Goal: Check status: Check status

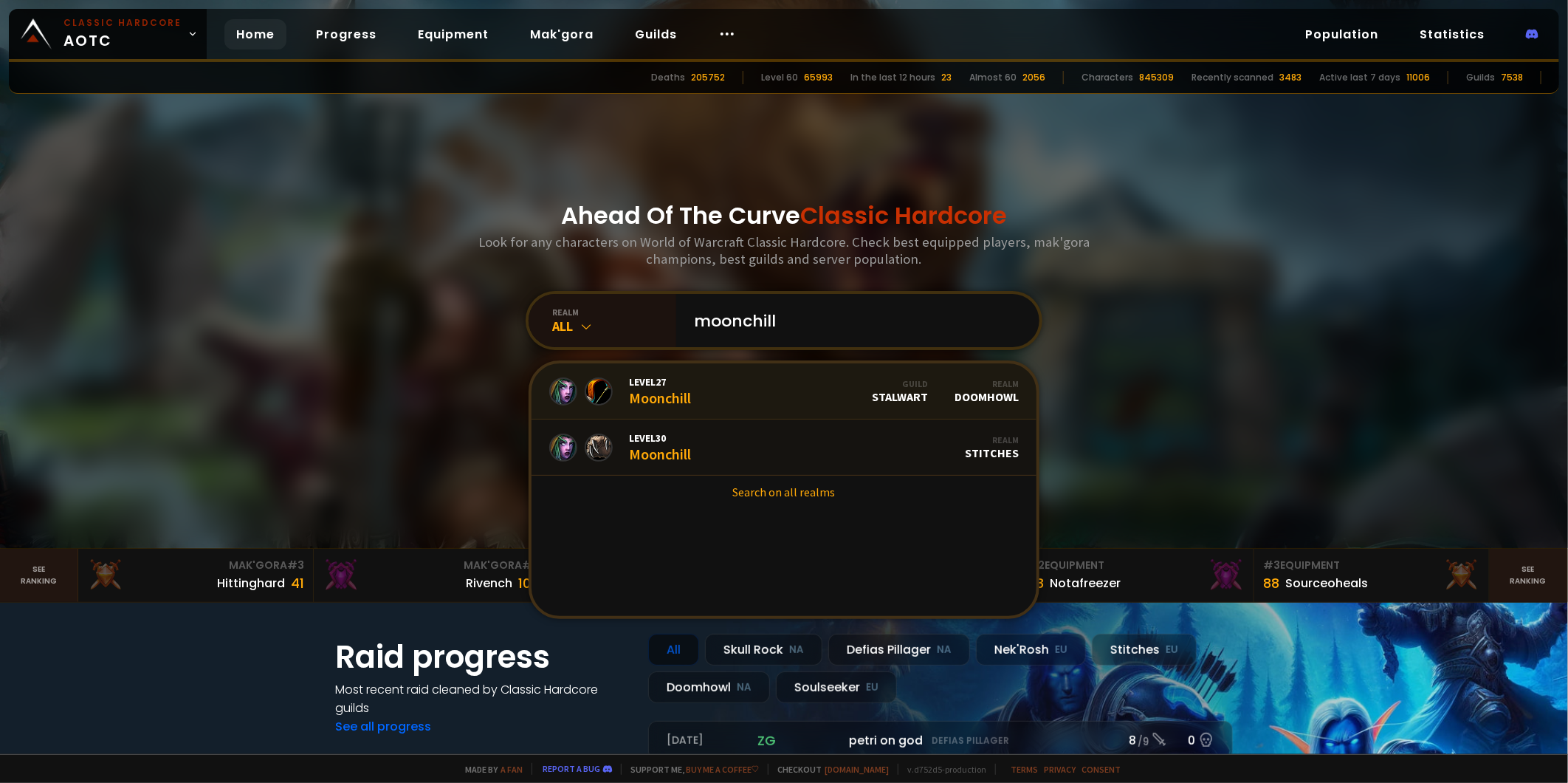
type input "moonchill"
click at [733, 393] on link "Level 27 Moonchill Guild Stalwart Realm Doomhowl" at bounding box center [784, 391] width 505 height 56
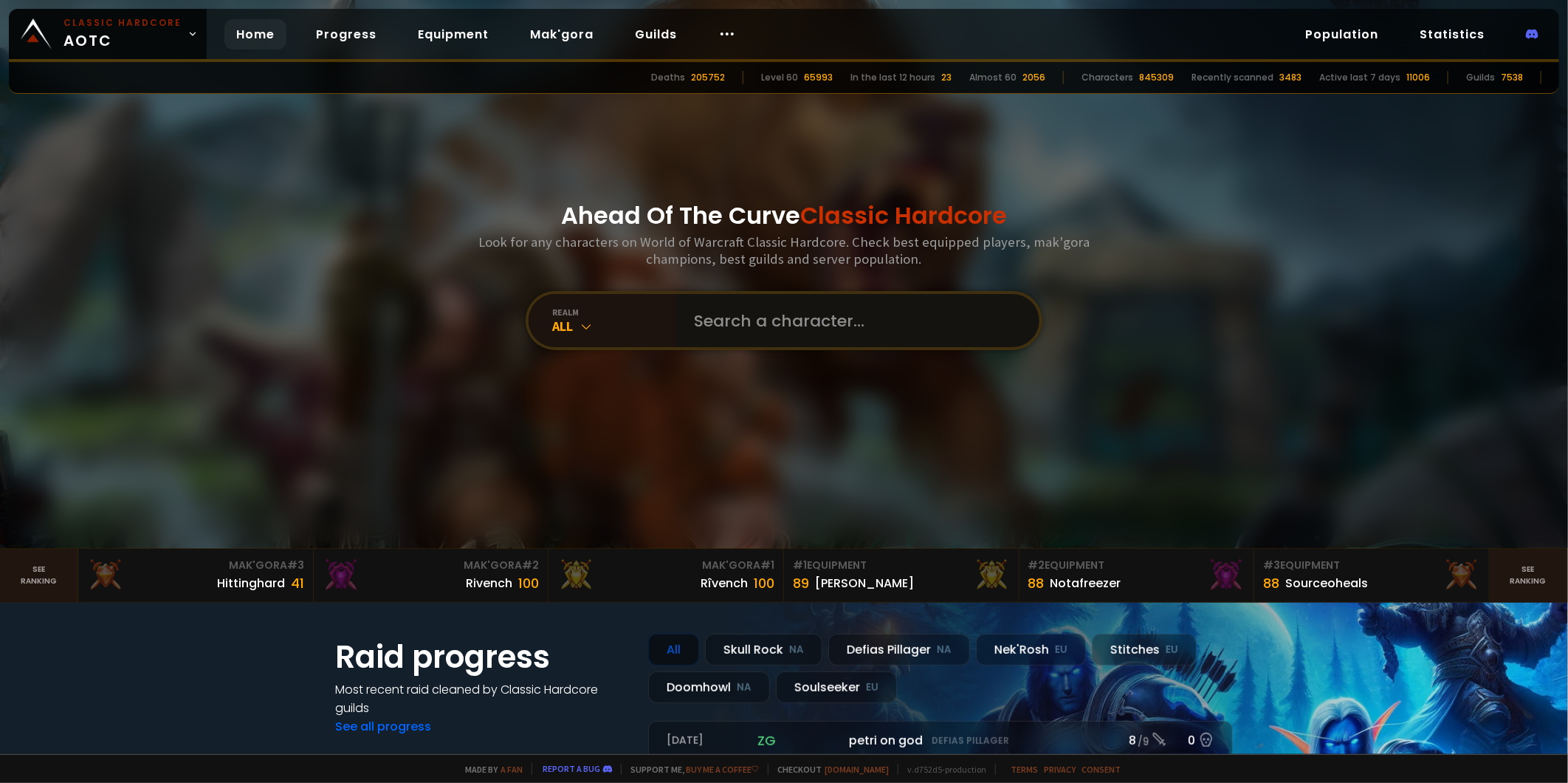
click at [855, 325] on input "text" at bounding box center [854, 320] width 337 height 53
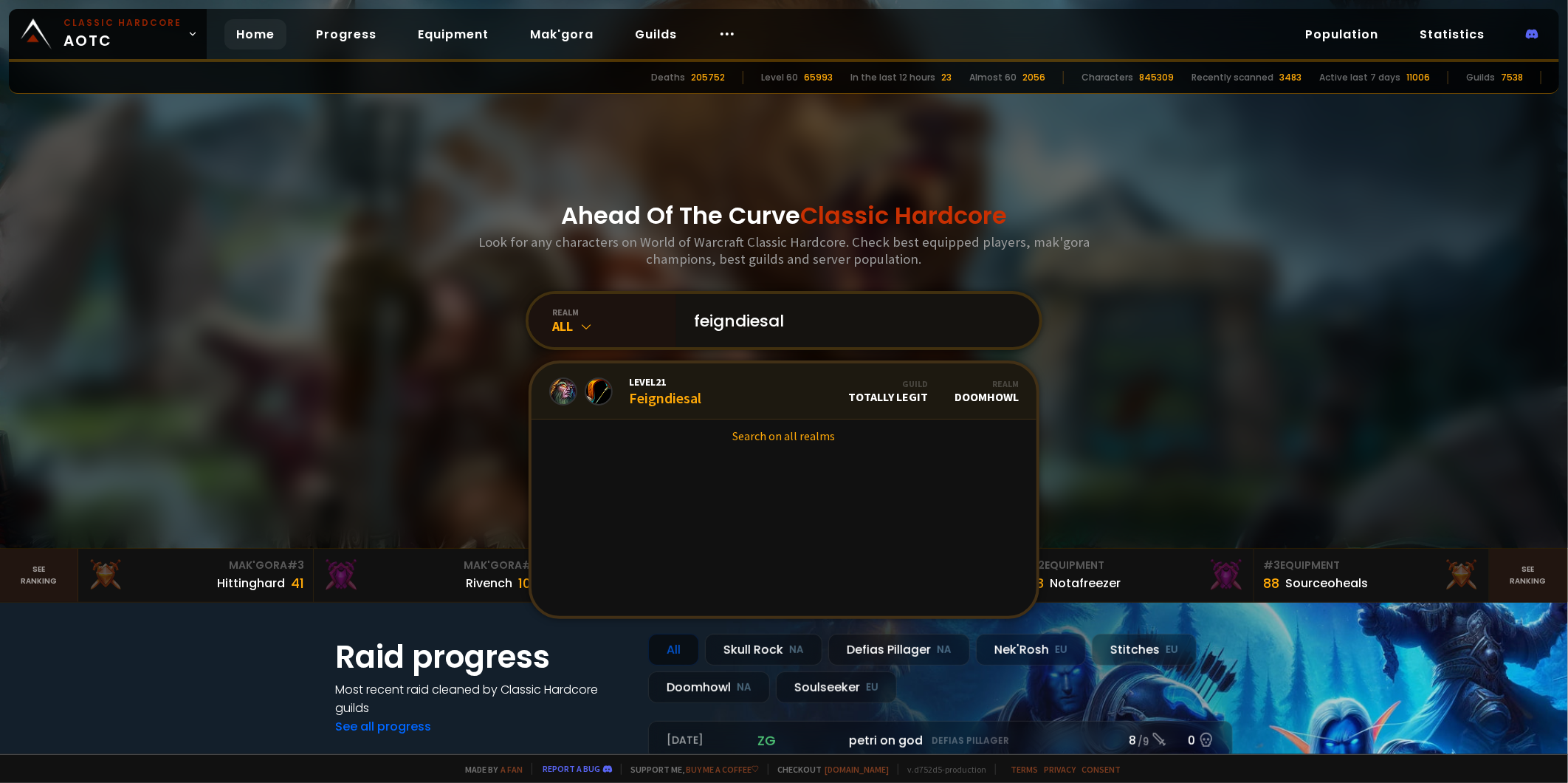
type input "feigndiesal"
click at [768, 390] on link "Level 21 Feigndiesal Guild Totally Legit Realm Doomhowl" at bounding box center [784, 391] width 505 height 56
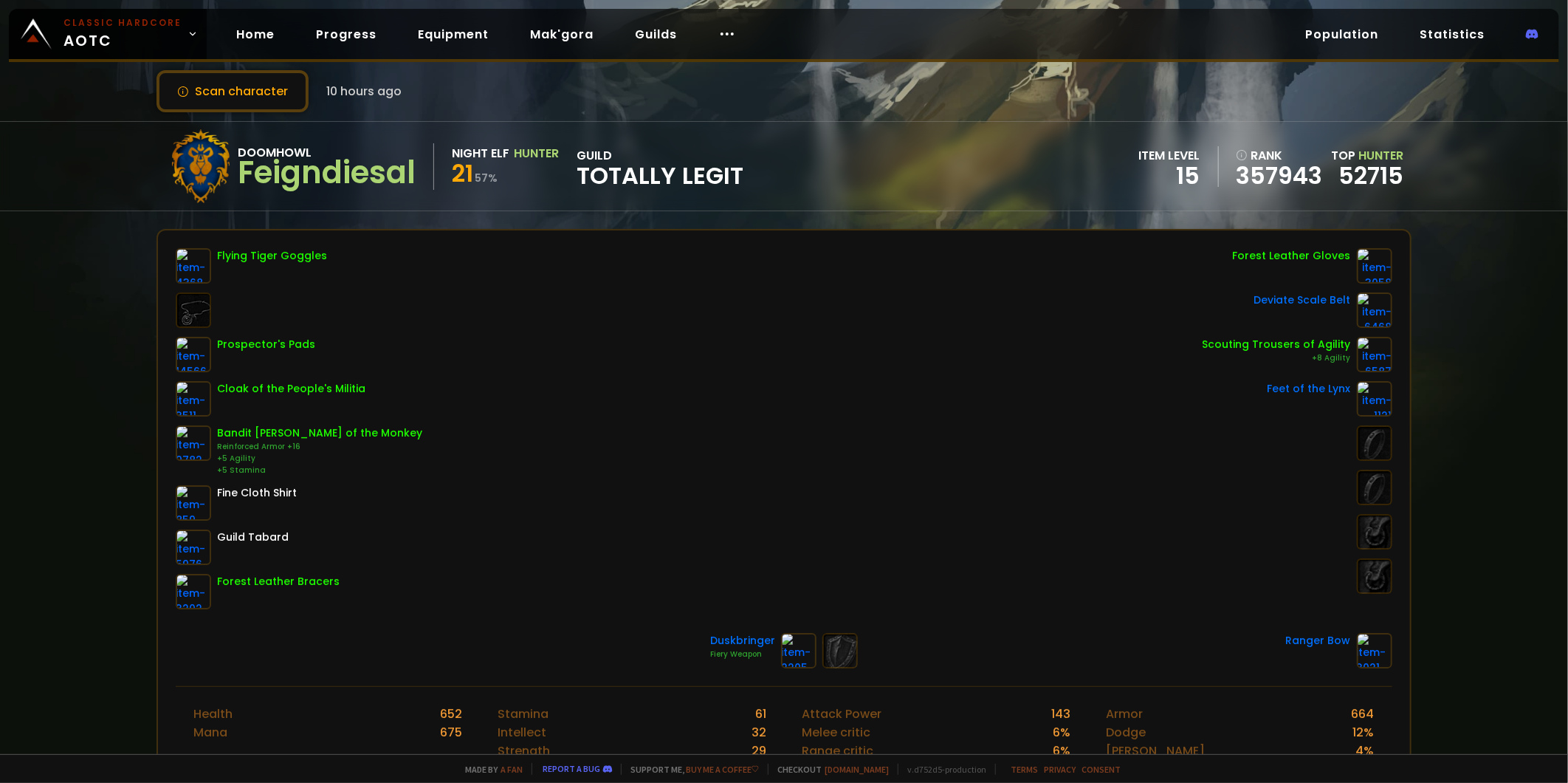
scroll to position [82, 0]
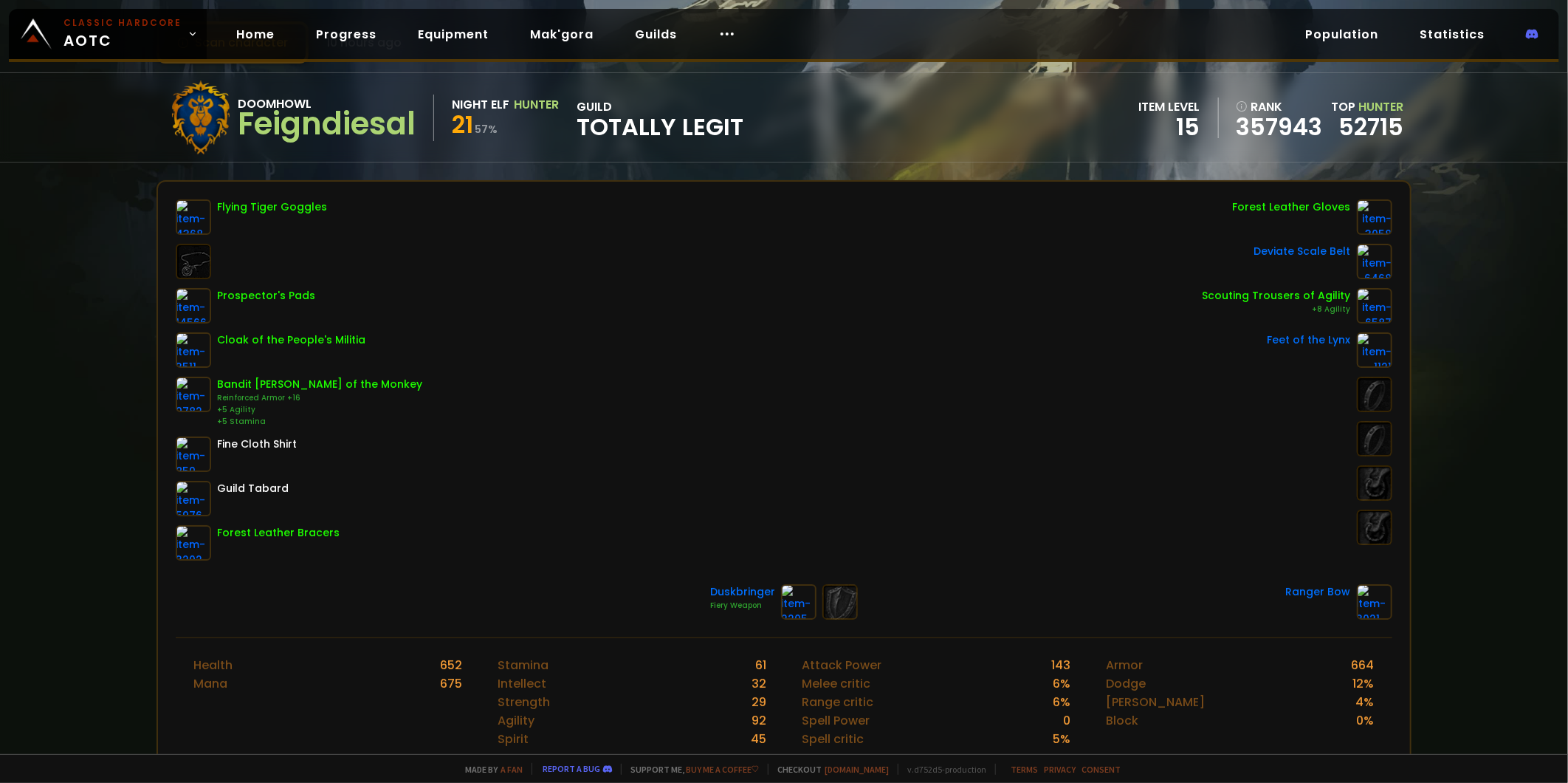
click at [36, 243] on div "Scan character 10 hours ago Doomhowl Feigndiesal Night Elf Hunter 21 57 % guild…" at bounding box center [784, 376] width 1568 height 754
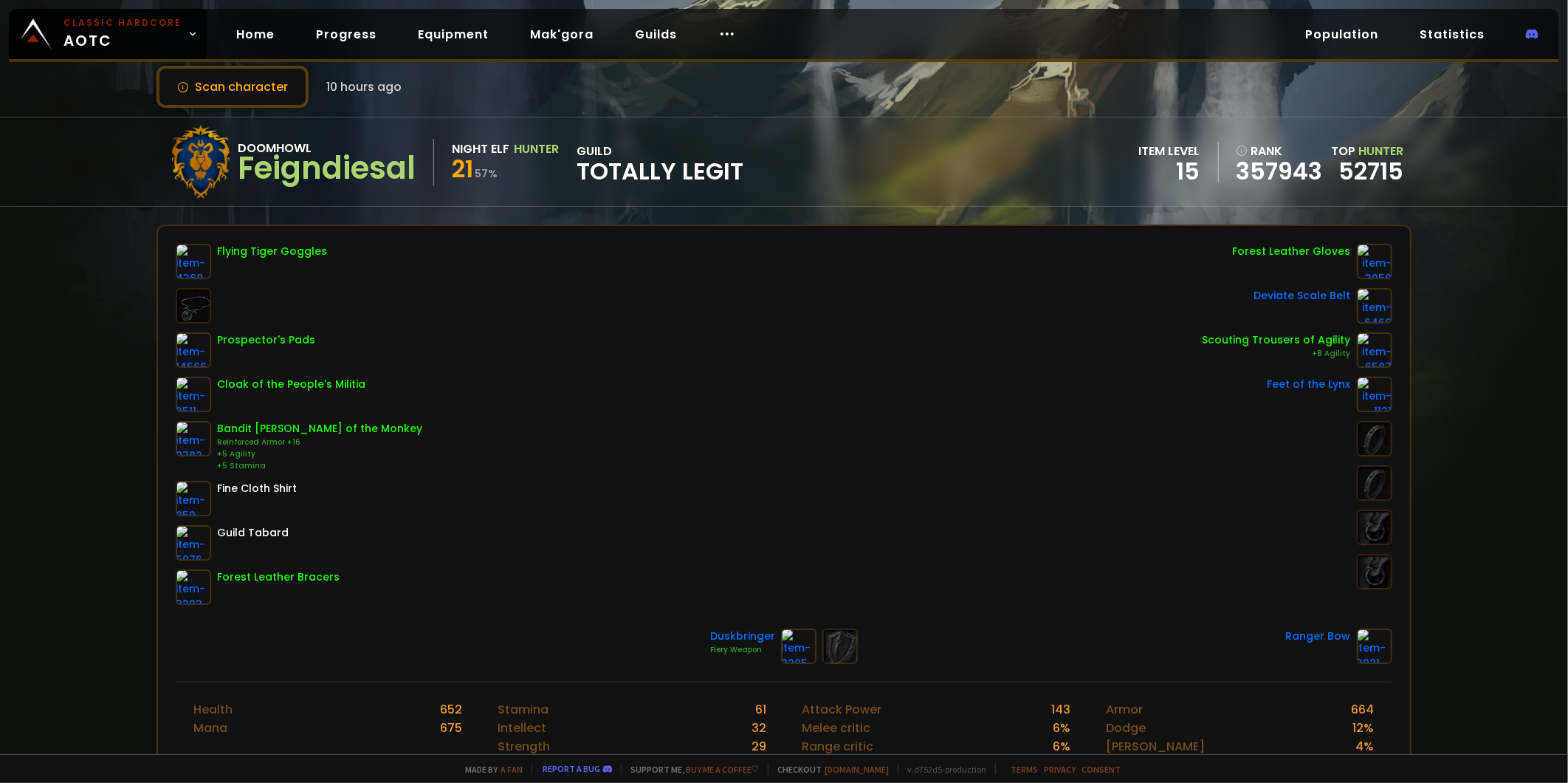
scroll to position [0, 0]
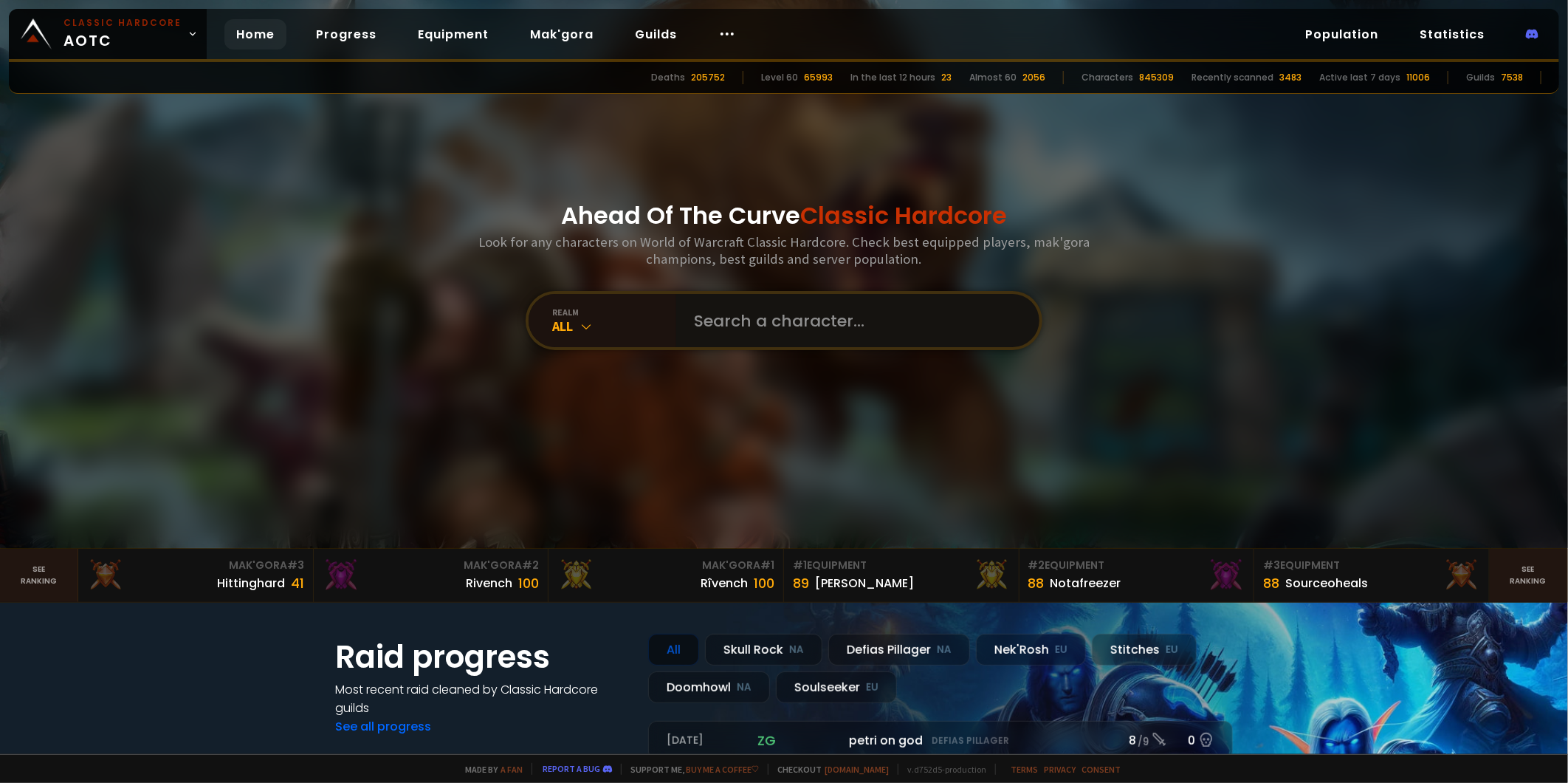
click at [759, 310] on input "text" at bounding box center [854, 320] width 337 height 53
type input "tonkatonk"
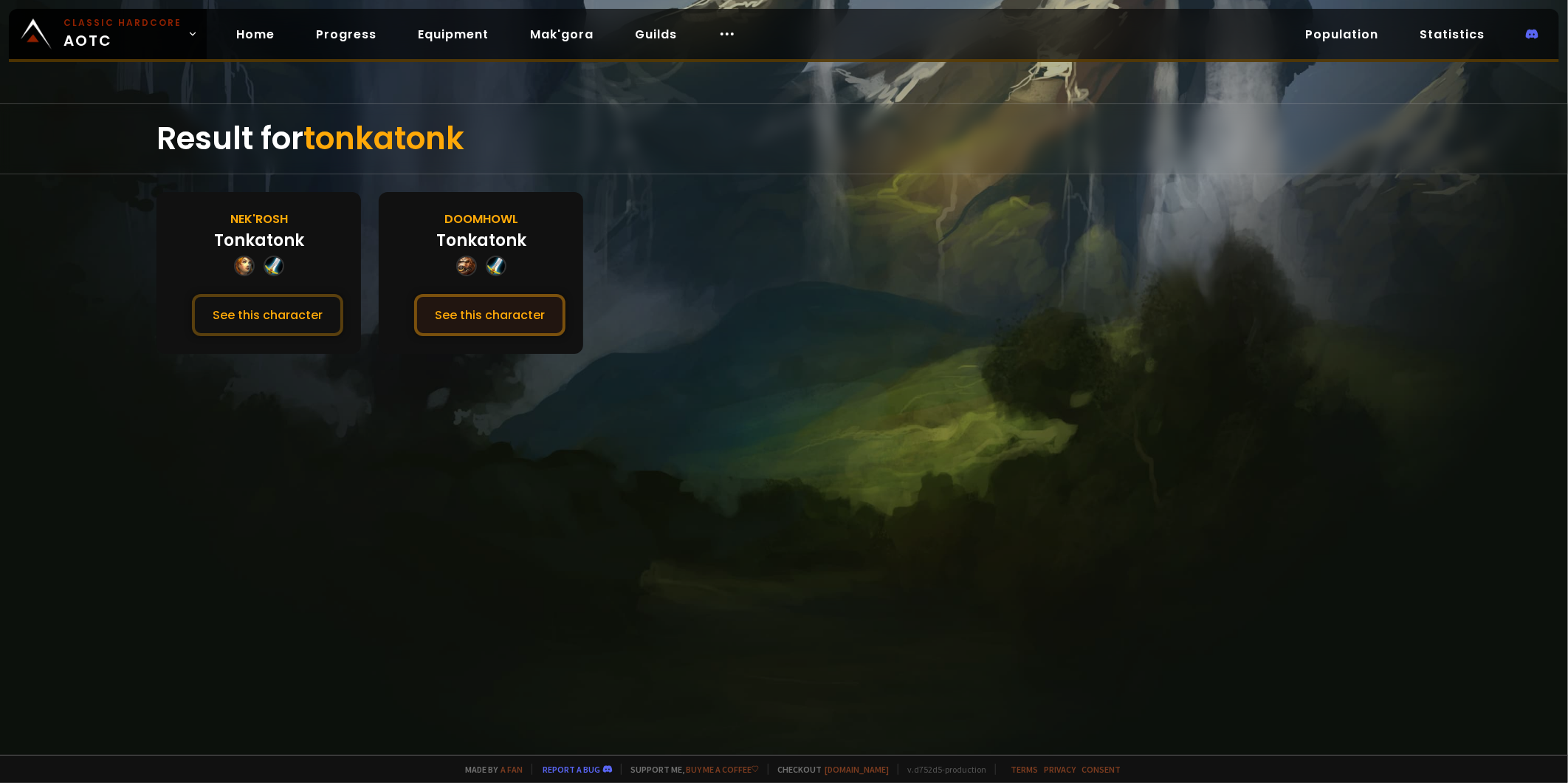
click at [488, 311] on button "See this character" at bounding box center [490, 315] width 151 height 42
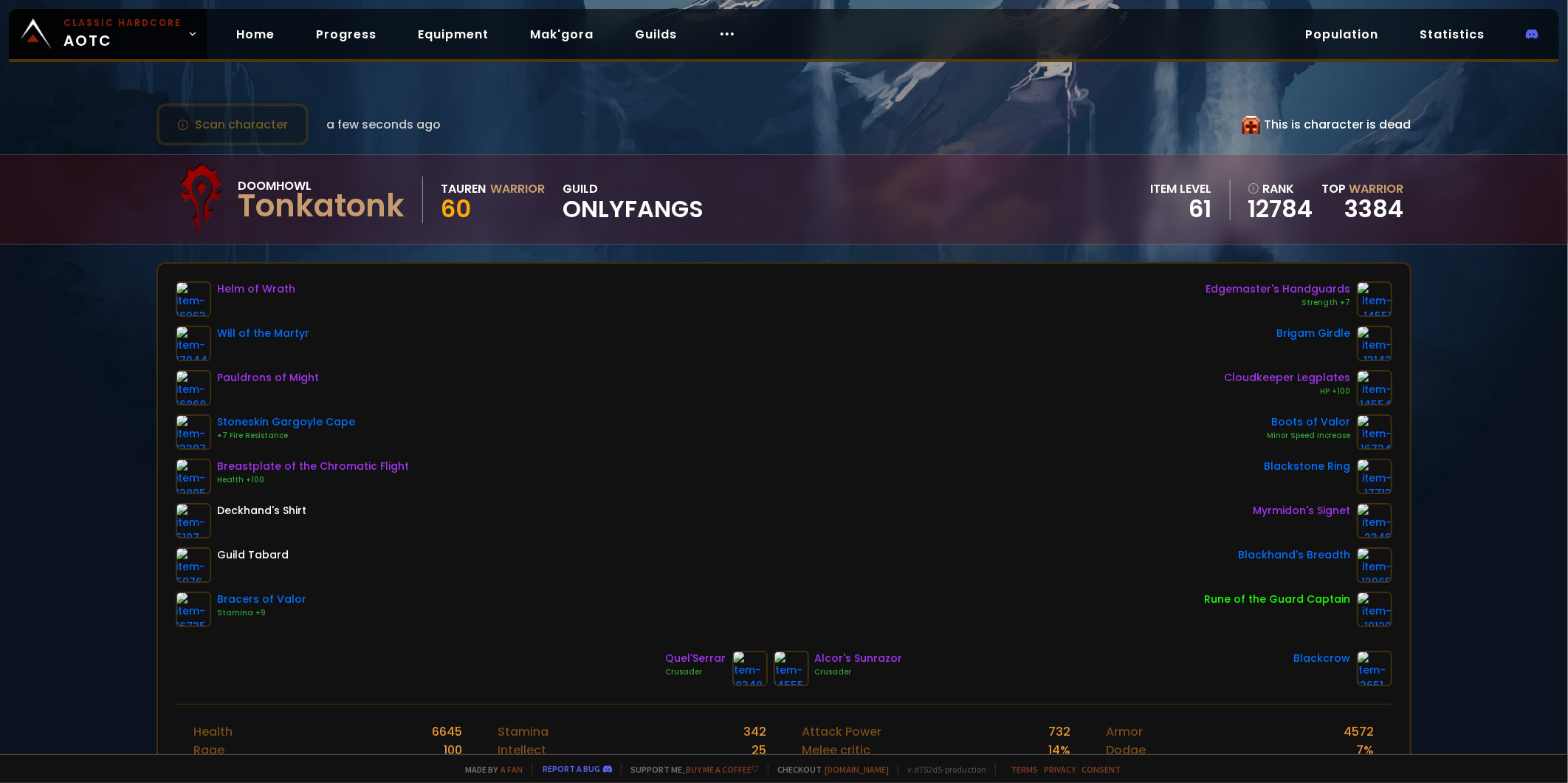
click at [37, 341] on div "Scan character a few seconds ago This is character is dead Doomhowl Tonkatonk T…" at bounding box center [784, 376] width 1568 height 754
click at [77, 335] on div "Scan character a few seconds ago This is character is dead Doomhowl Tonkatonk T…" at bounding box center [784, 376] width 1568 height 754
